Goal: Task Accomplishment & Management: Complete application form

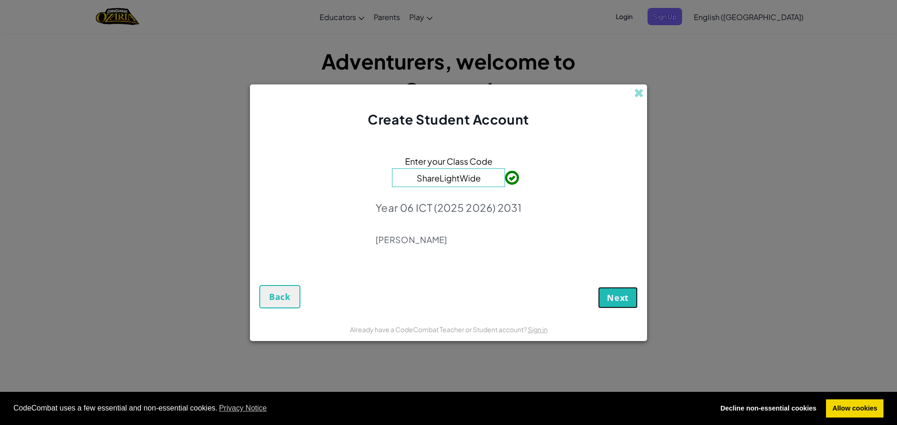
click at [624, 302] on span "Next" at bounding box center [618, 297] width 22 height 11
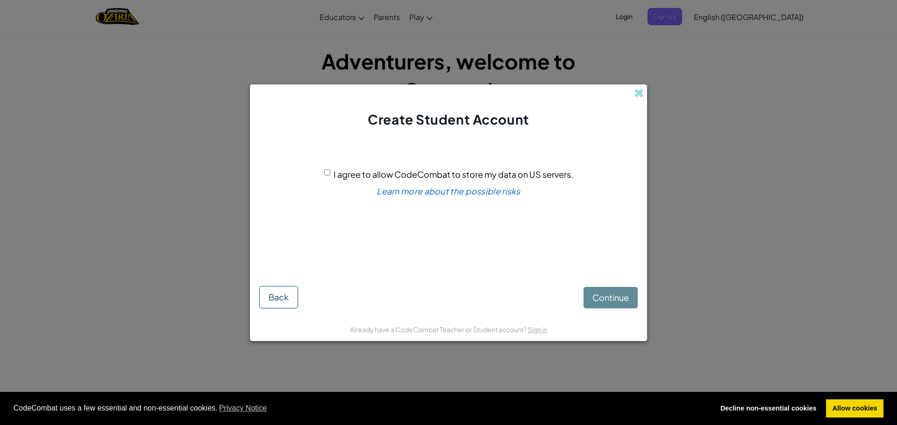
click at [329, 170] on input "I agree to allow CodeCombat to store my data on US servers." at bounding box center [327, 173] width 6 height 6
checkbox input "true"
click at [588, 297] on button "Continue" at bounding box center [610, 297] width 54 height 21
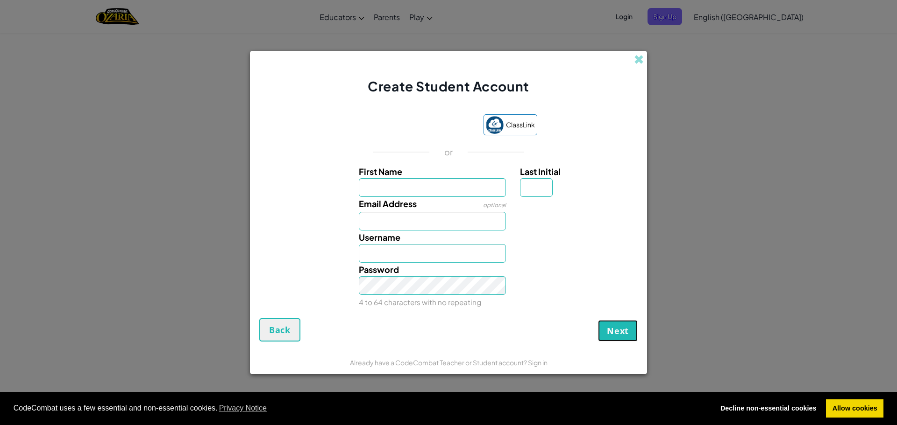
click at [614, 328] on span "Next" at bounding box center [618, 331] width 22 height 11
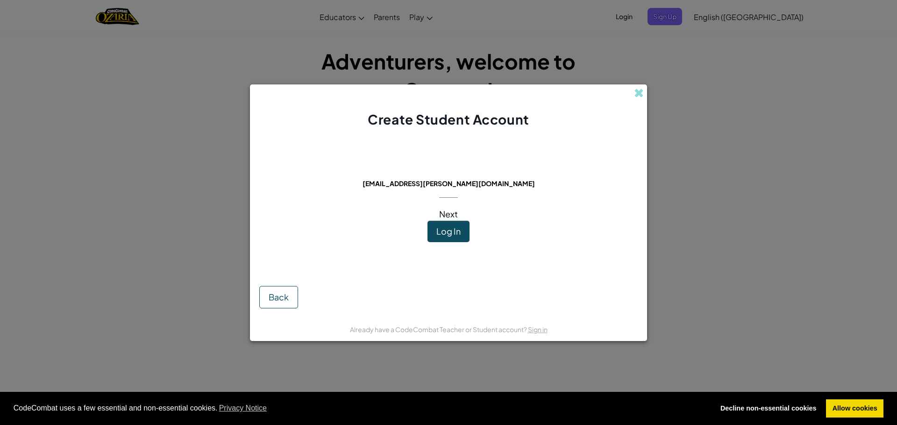
click at [460, 244] on div "This email is already in use: [EMAIL_ADDRESS][PERSON_NAME][DOMAIN_NAME] Next Lo…" at bounding box center [448, 203] width 172 height 131
click at [456, 228] on span "Log In" at bounding box center [448, 231] width 24 height 11
